Goal: Information Seeking & Learning: Learn about a topic

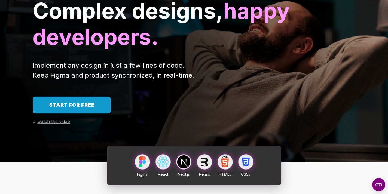
scroll to position [113, 0]
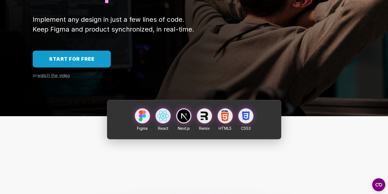
click at [52, 77] on span "watch the video" at bounding box center [53, 75] width 33 height 5
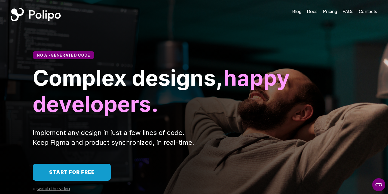
click at [330, 10] on span "Pricing" at bounding box center [330, 11] width 14 height 5
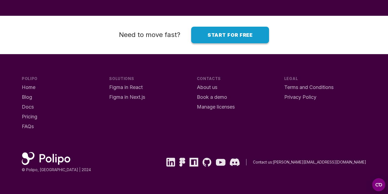
scroll to position [4385, 0]
